Goal: Register for event/course

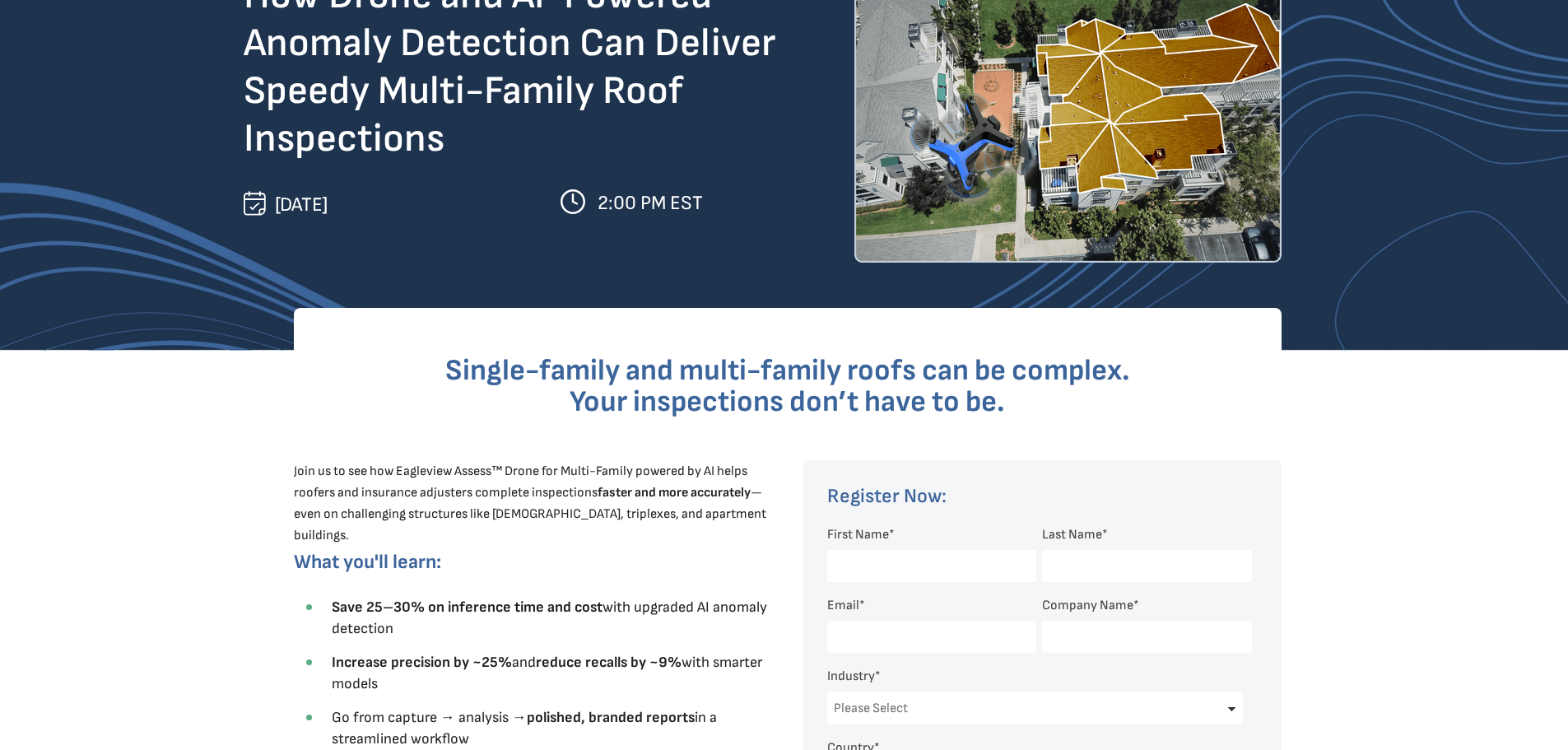
scroll to position [247, 0]
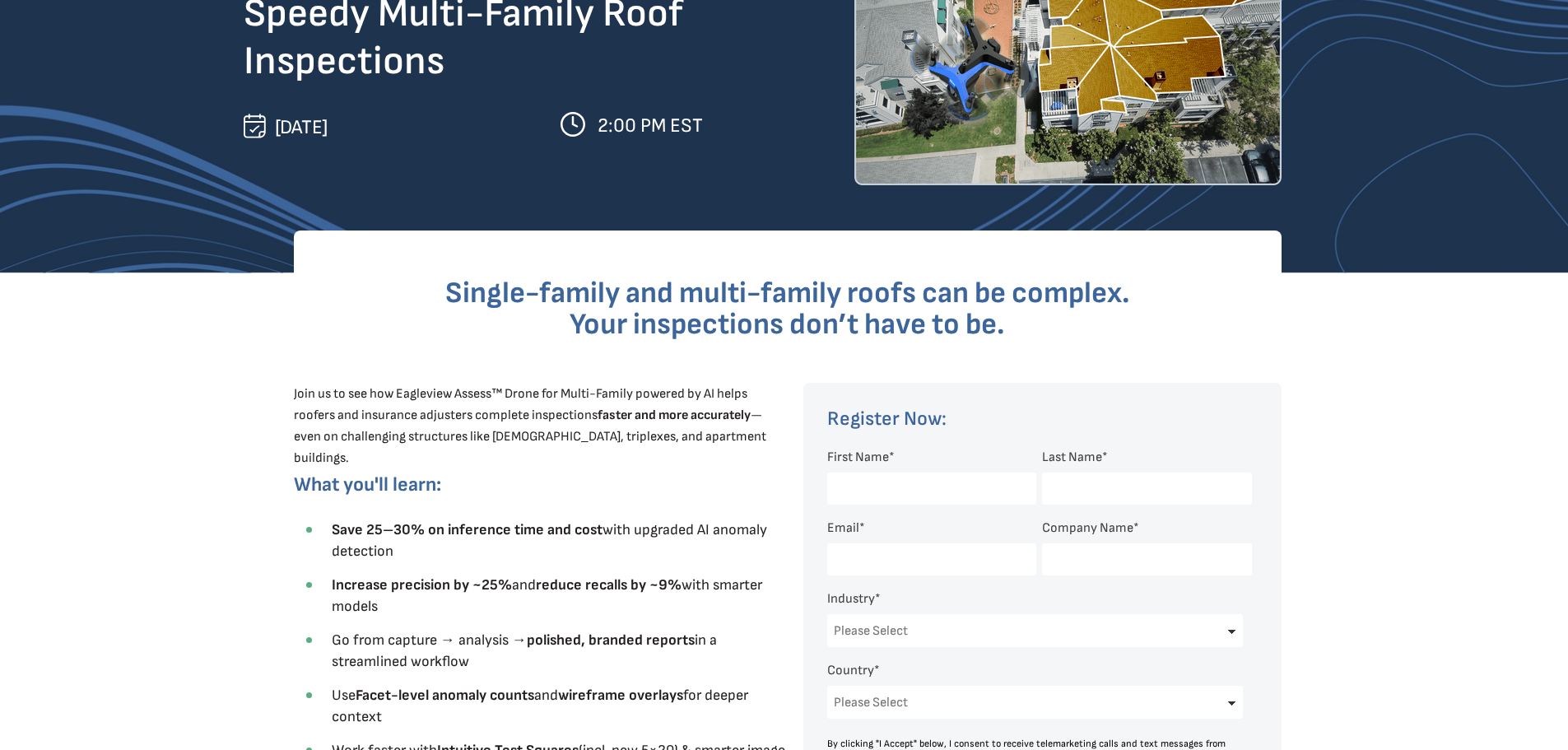
click at [906, 495] on input "First Name *" at bounding box center [932, 488] width 209 height 32
type input "[DEMOGRAPHIC_DATA]"
type input "[PERSON_NAME]"
type input "[EMAIL_ADDRESS][DOMAIN_NAME]"
select select "[GEOGRAPHIC_DATA]"
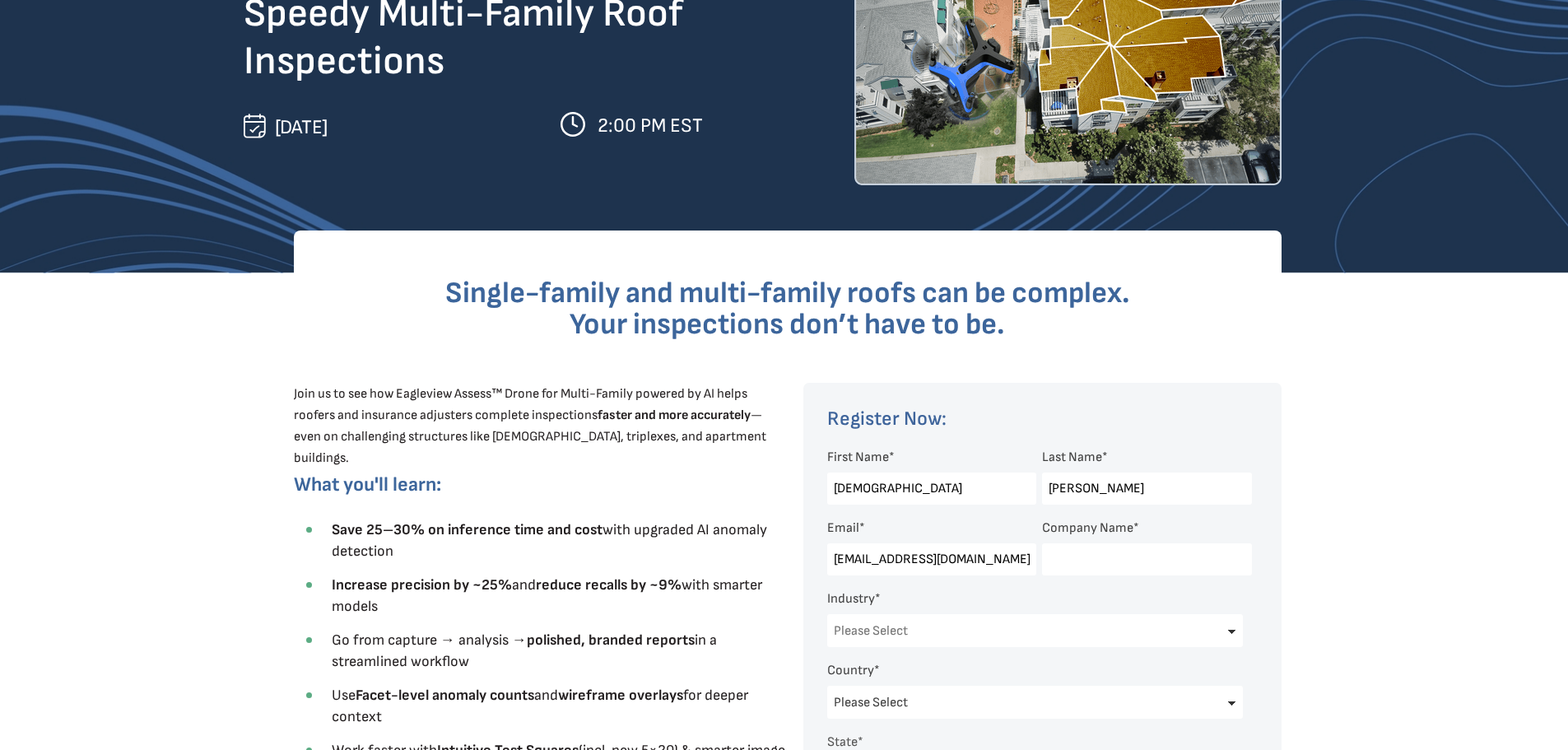
select select "[US_STATE]"
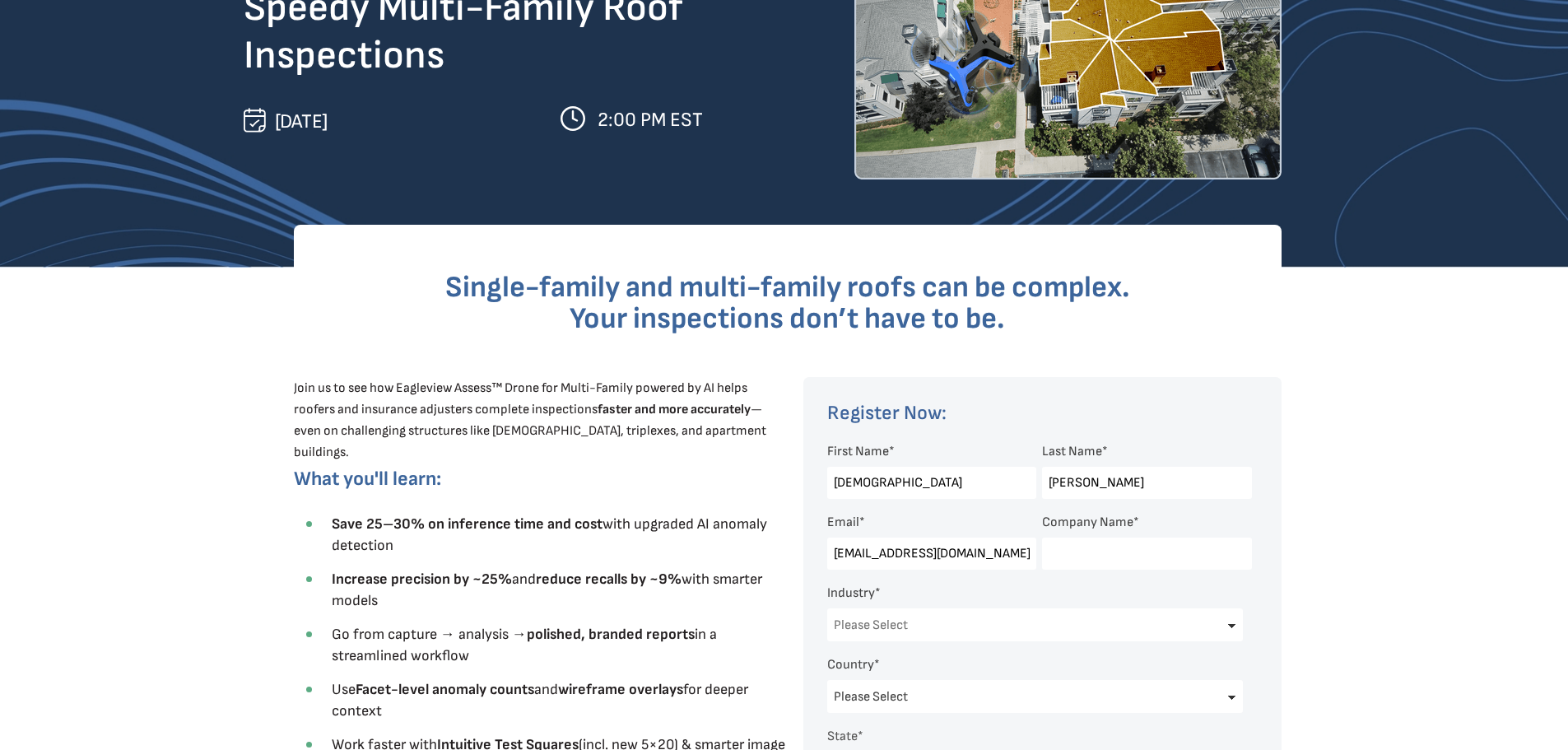
scroll to position [329, 0]
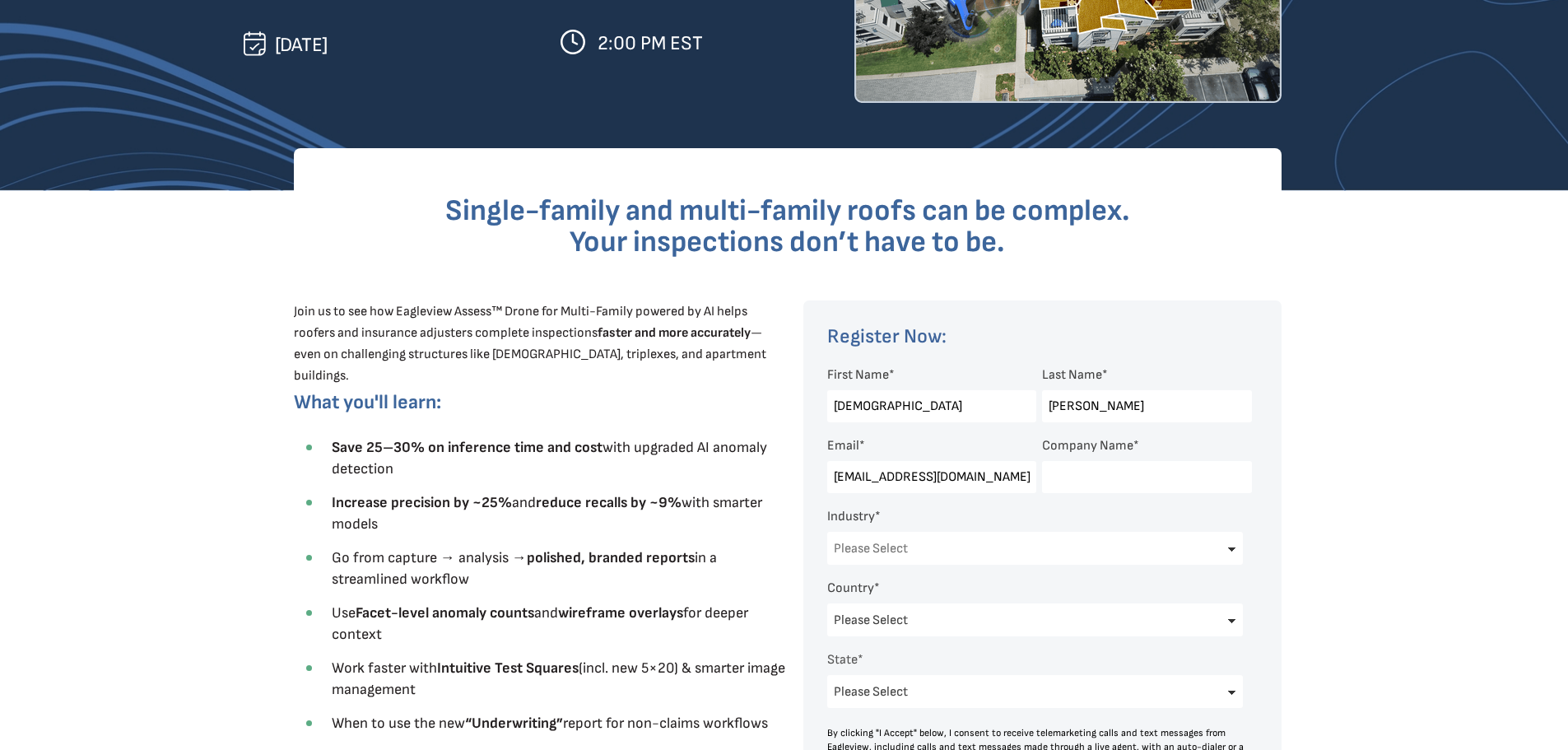
click at [1097, 483] on input "Company Name *" at bounding box center [1147, 476] width 209 height 32
type input "COMMONWEALTH ROOFING CO"
click at [960, 548] on select "Please Select Architects & Engineering Construction Electric/Gas Utilities Gove…" at bounding box center [1035, 548] width 416 height 33
select select "Construction"
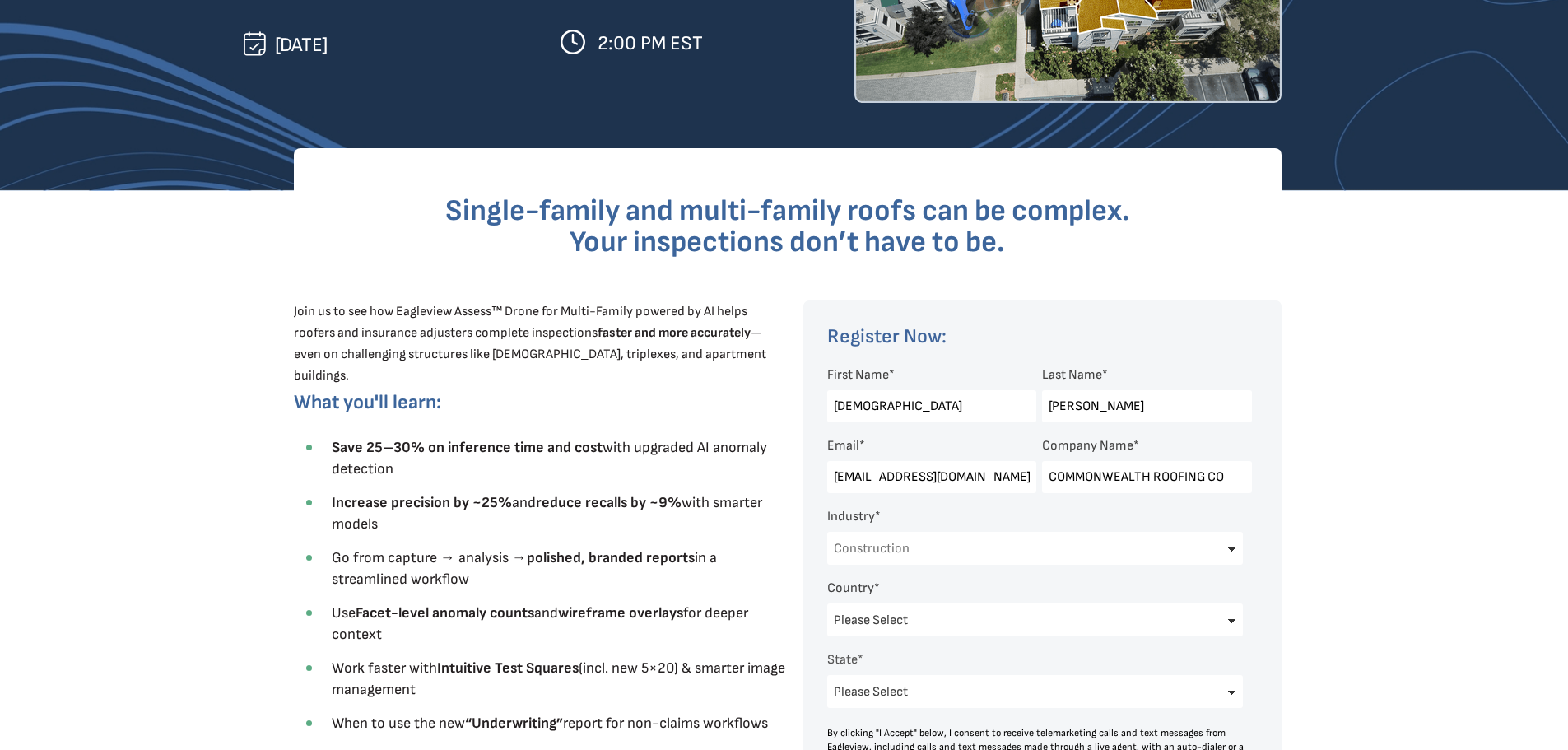
click at [827, 532] on select "Please Select Architects & Engineering Construction Electric/Gas Utilities Gove…" at bounding box center [1035, 548] width 416 height 33
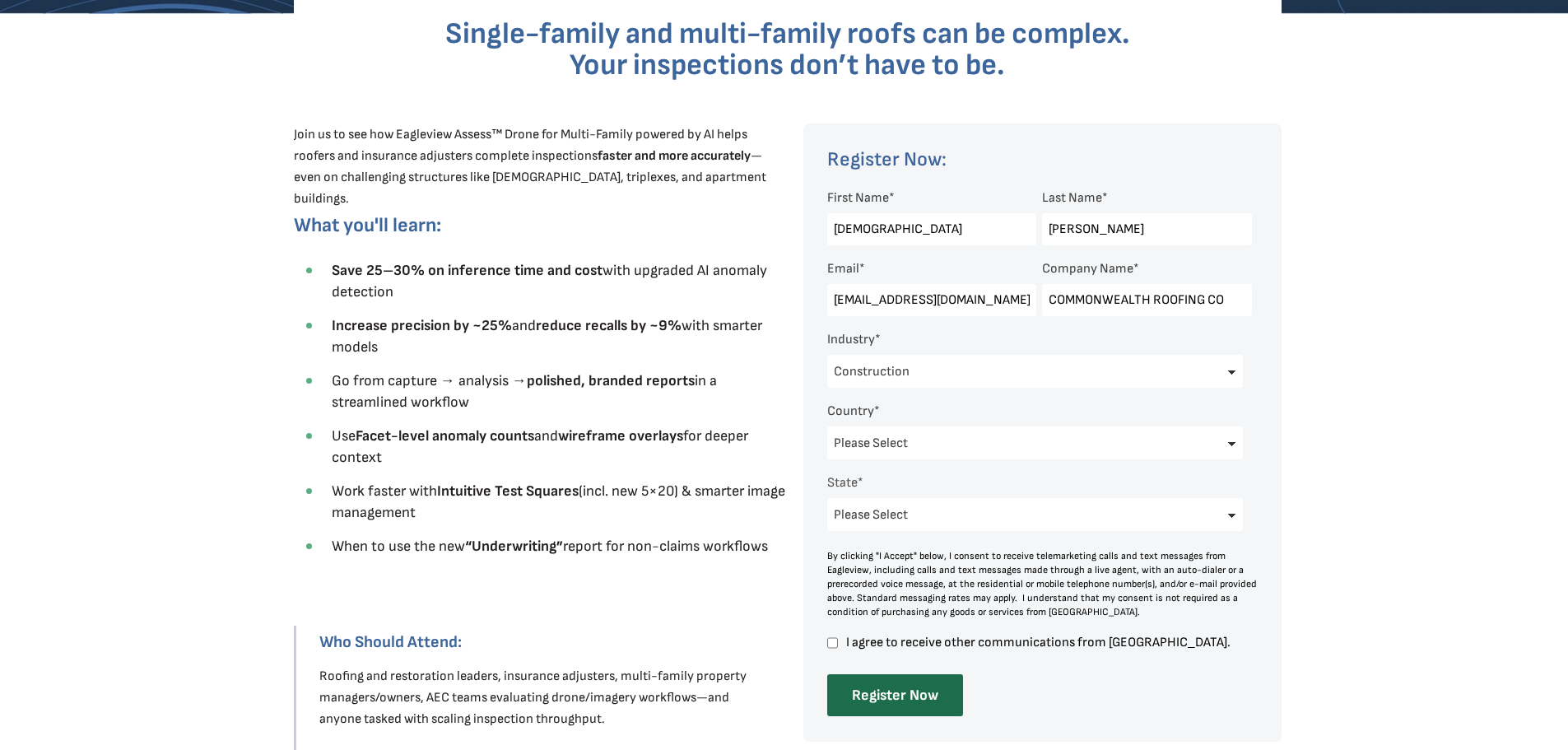
scroll to position [659, 0]
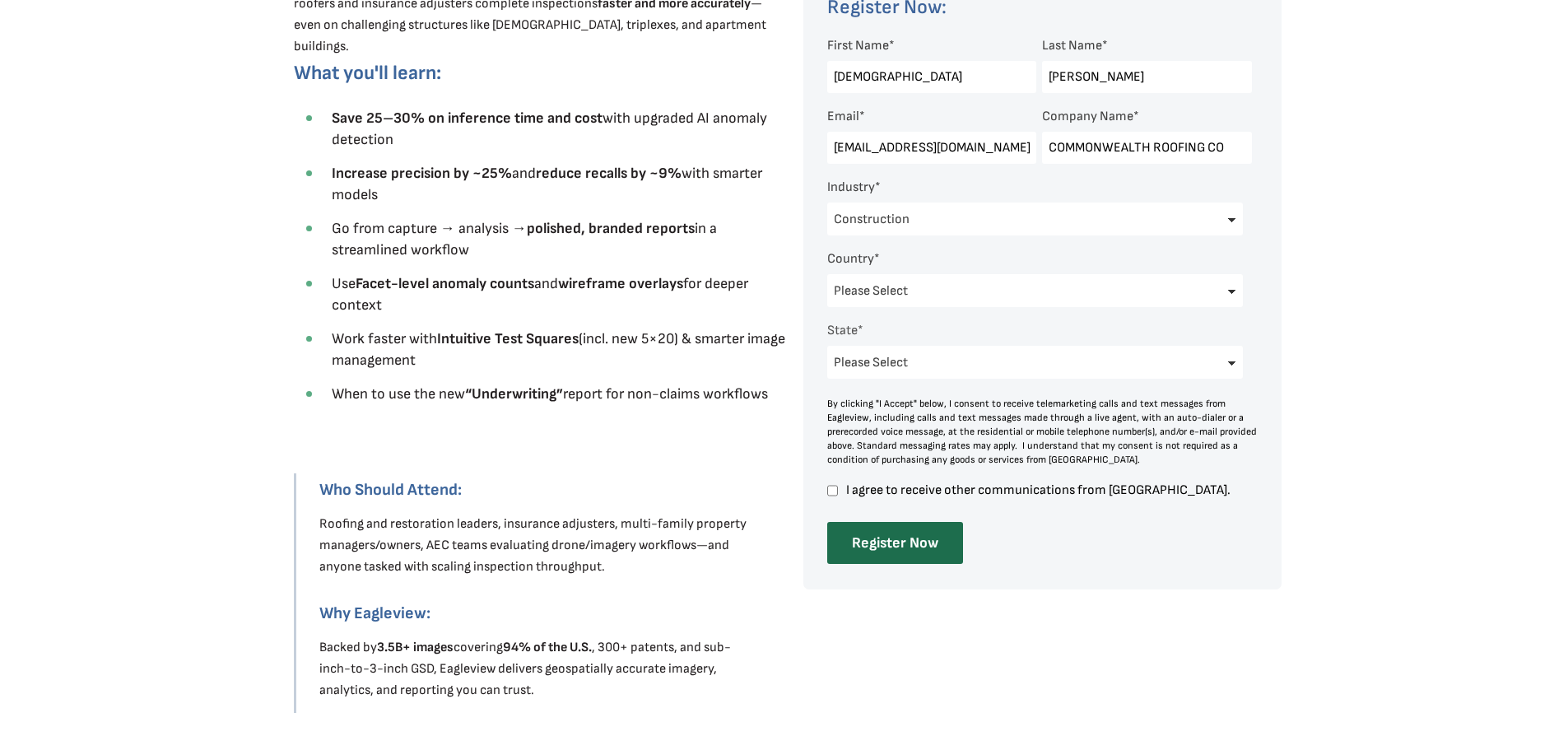
click at [829, 481] on div "By clicking "I Accept" below, I consent to receive telemarketing calls and text…" at bounding box center [1042, 447] width 431 height 101
click at [831, 494] on input "I agree to receive other communications from [GEOGRAPHIC_DATA]." at bounding box center [832, 490] width 11 height 15
checkbox input "true"
click at [870, 532] on input "Register Now" at bounding box center [894, 542] width 136 height 42
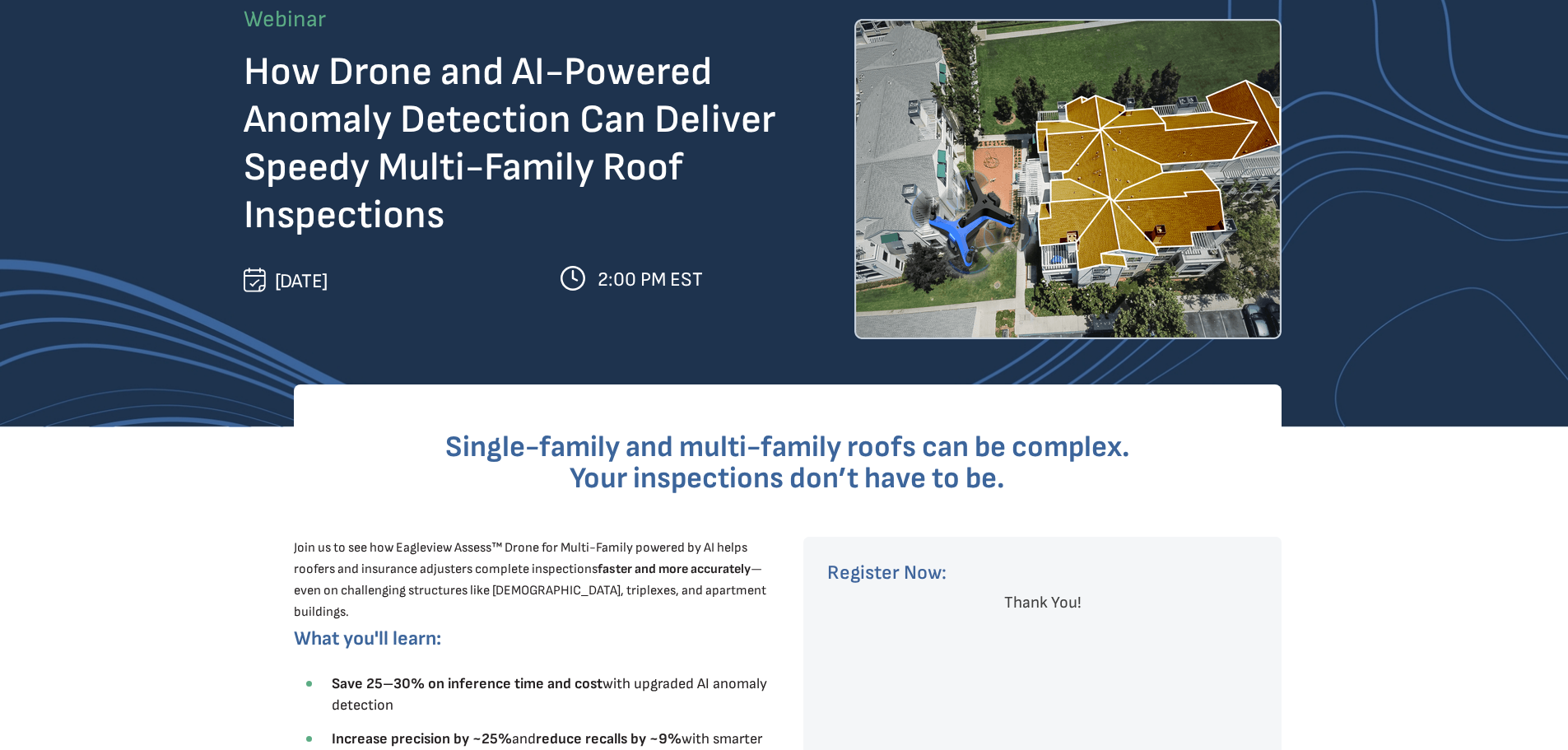
scroll to position [0, 0]
